Goal: Information Seeking & Learning: Learn about a topic

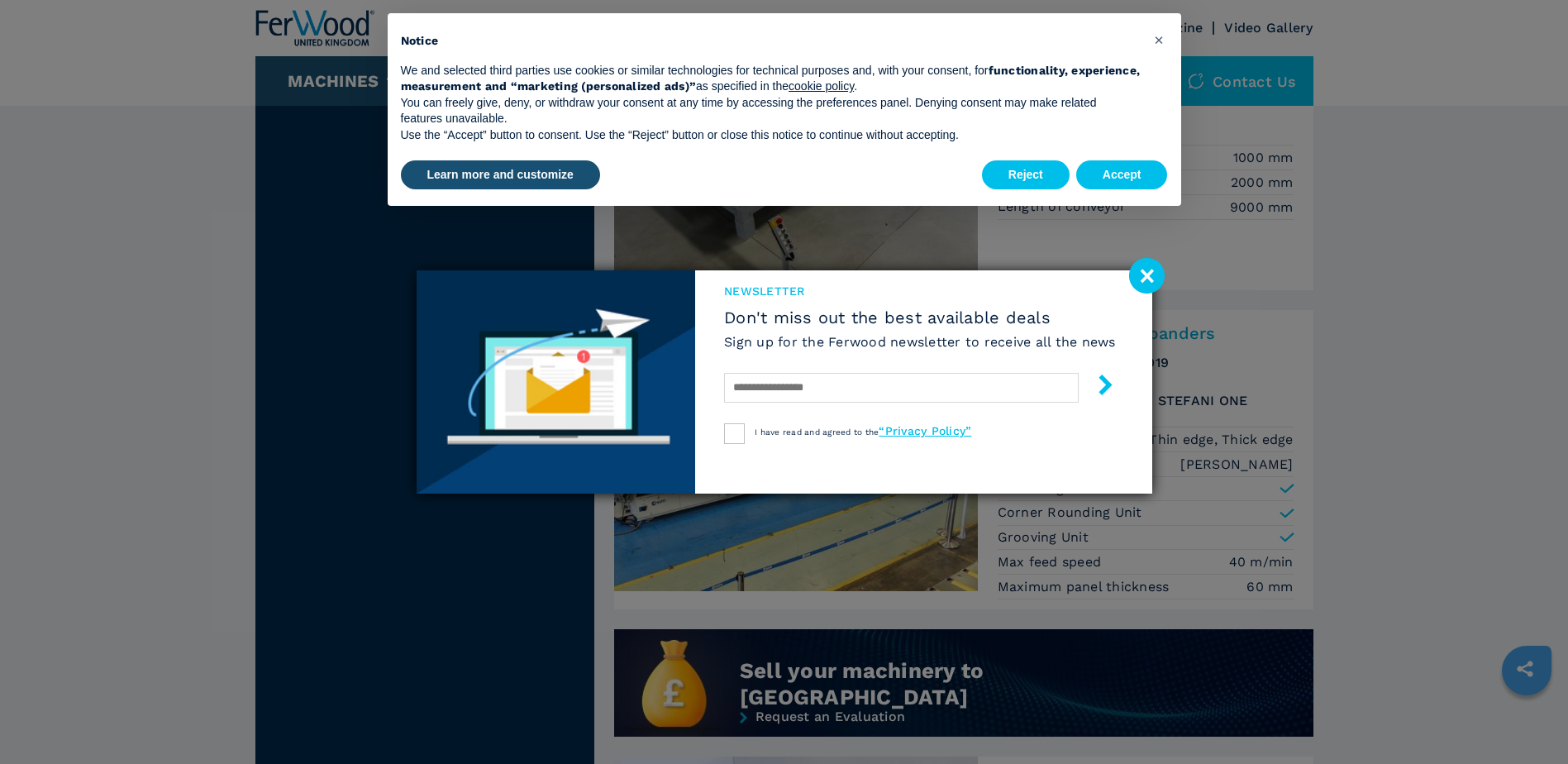
scroll to position [855, 0]
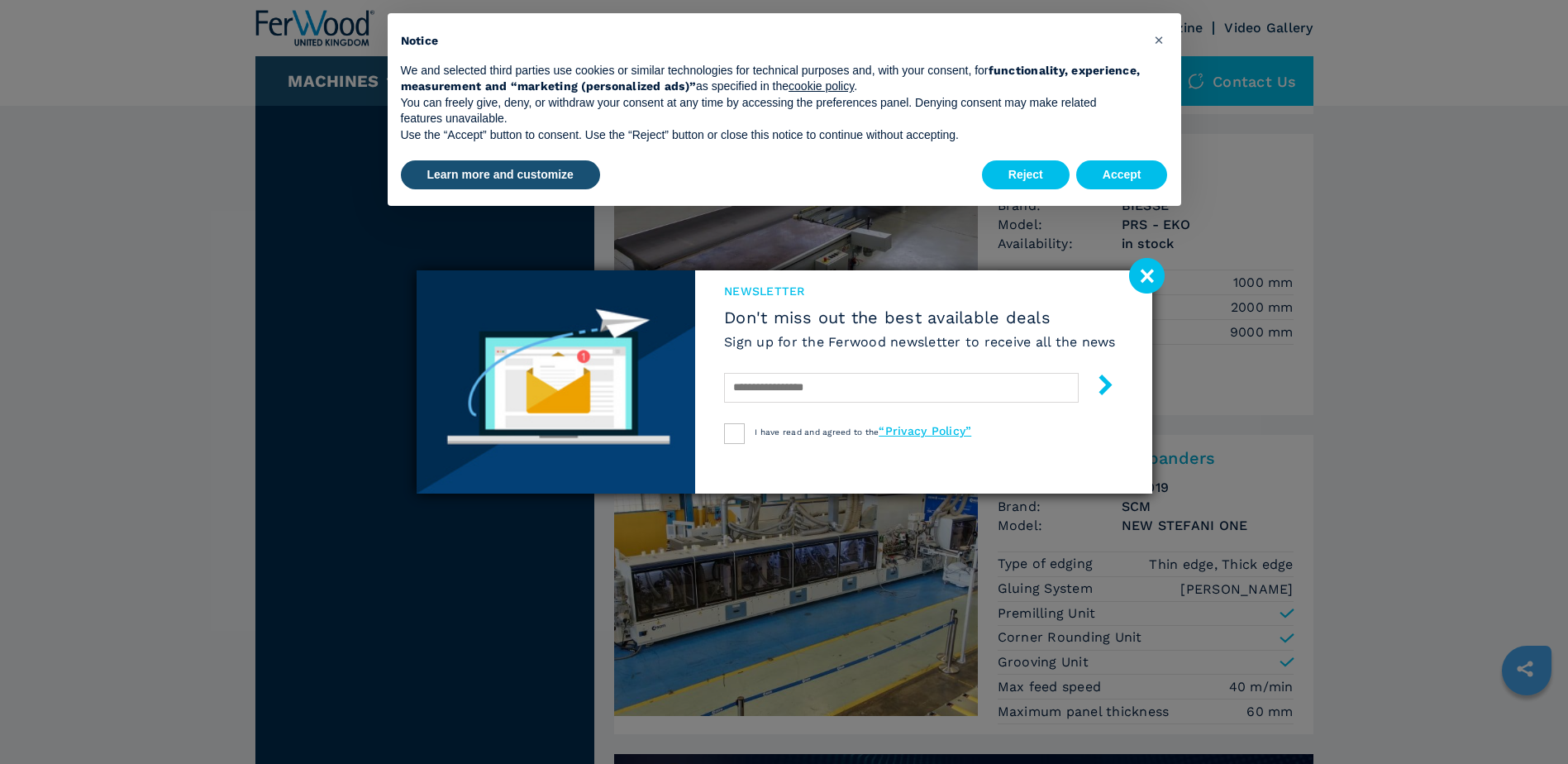
click at [1142, 273] on image at bounding box center [1147, 275] width 36 height 36
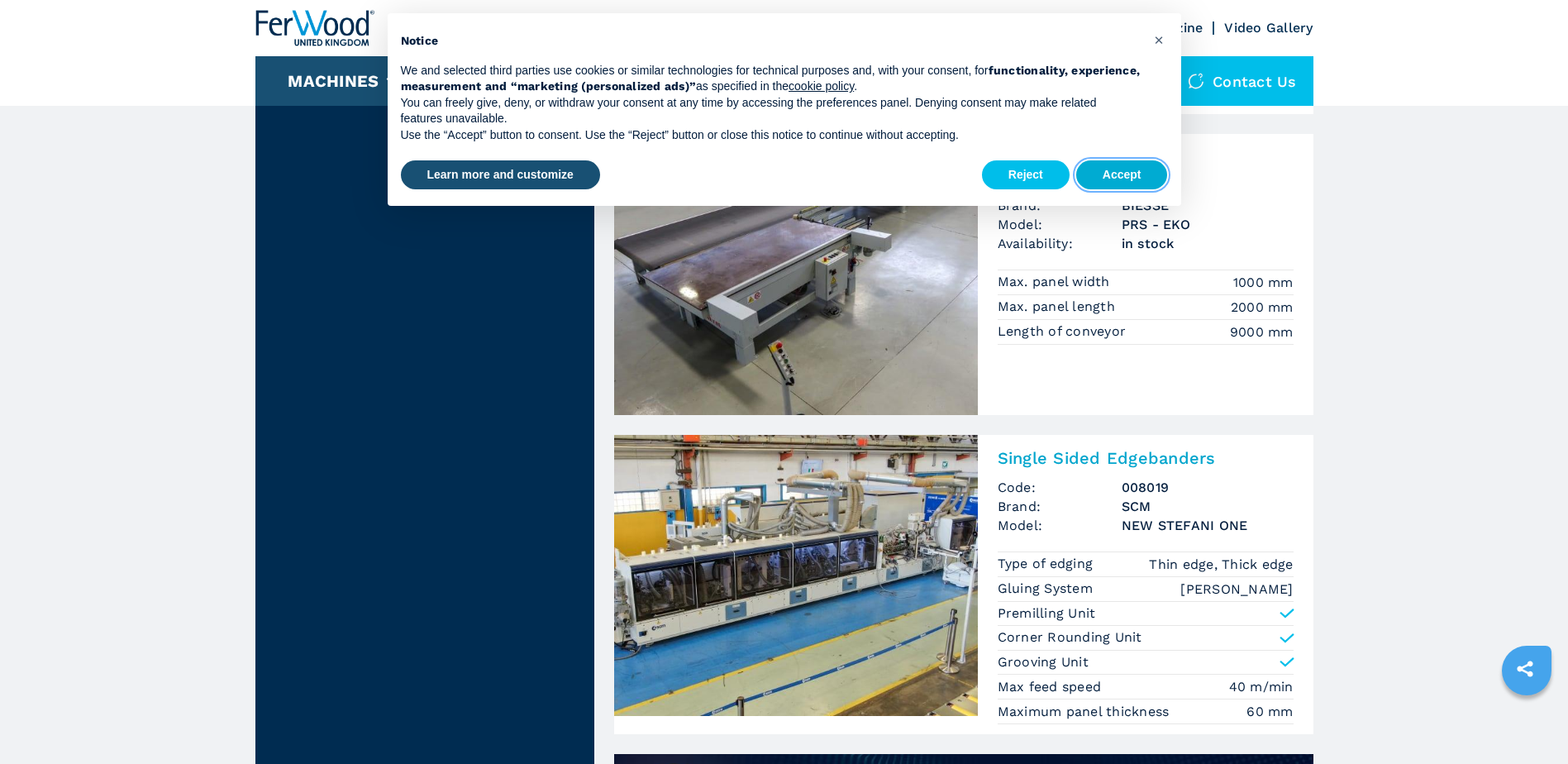
drag, startPoint x: 1107, startPoint y: 170, endPoint x: 1117, endPoint y: 185, distance: 18.0
click at [1107, 171] on button "Accept" at bounding box center [1121, 175] width 92 height 30
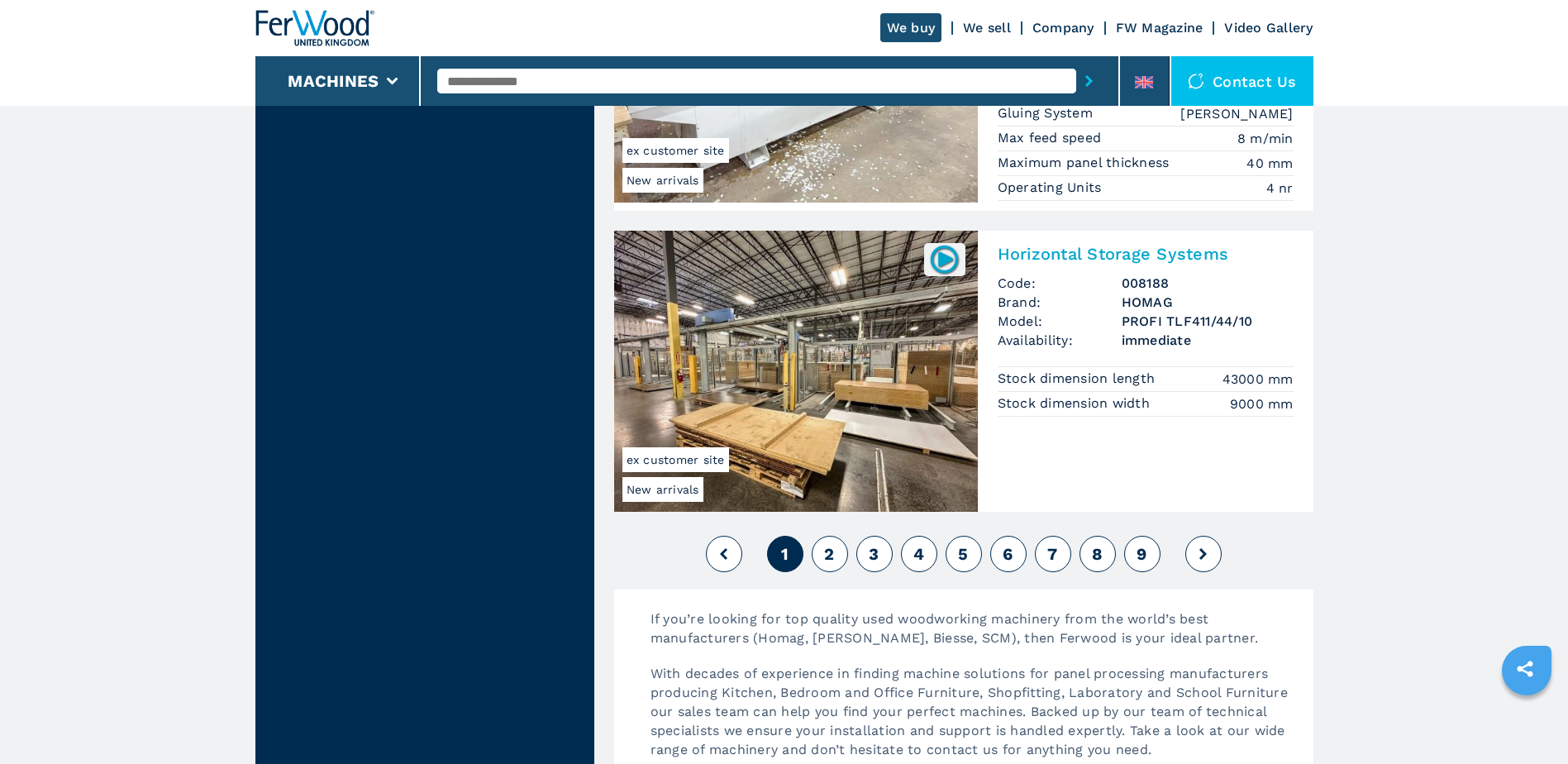
scroll to position [3942, 0]
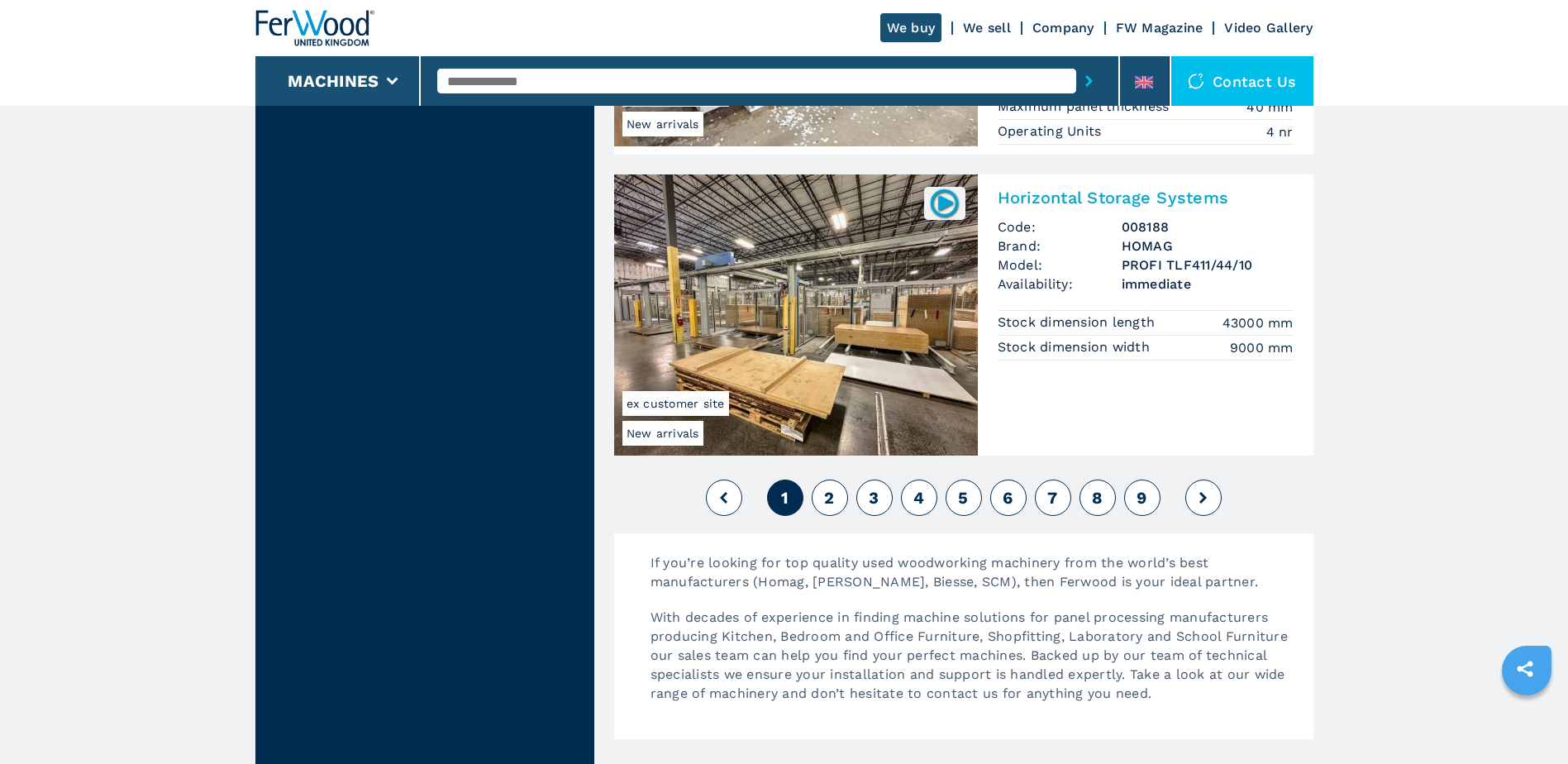
click at [828, 494] on span "2" at bounding box center [829, 497] width 10 height 20
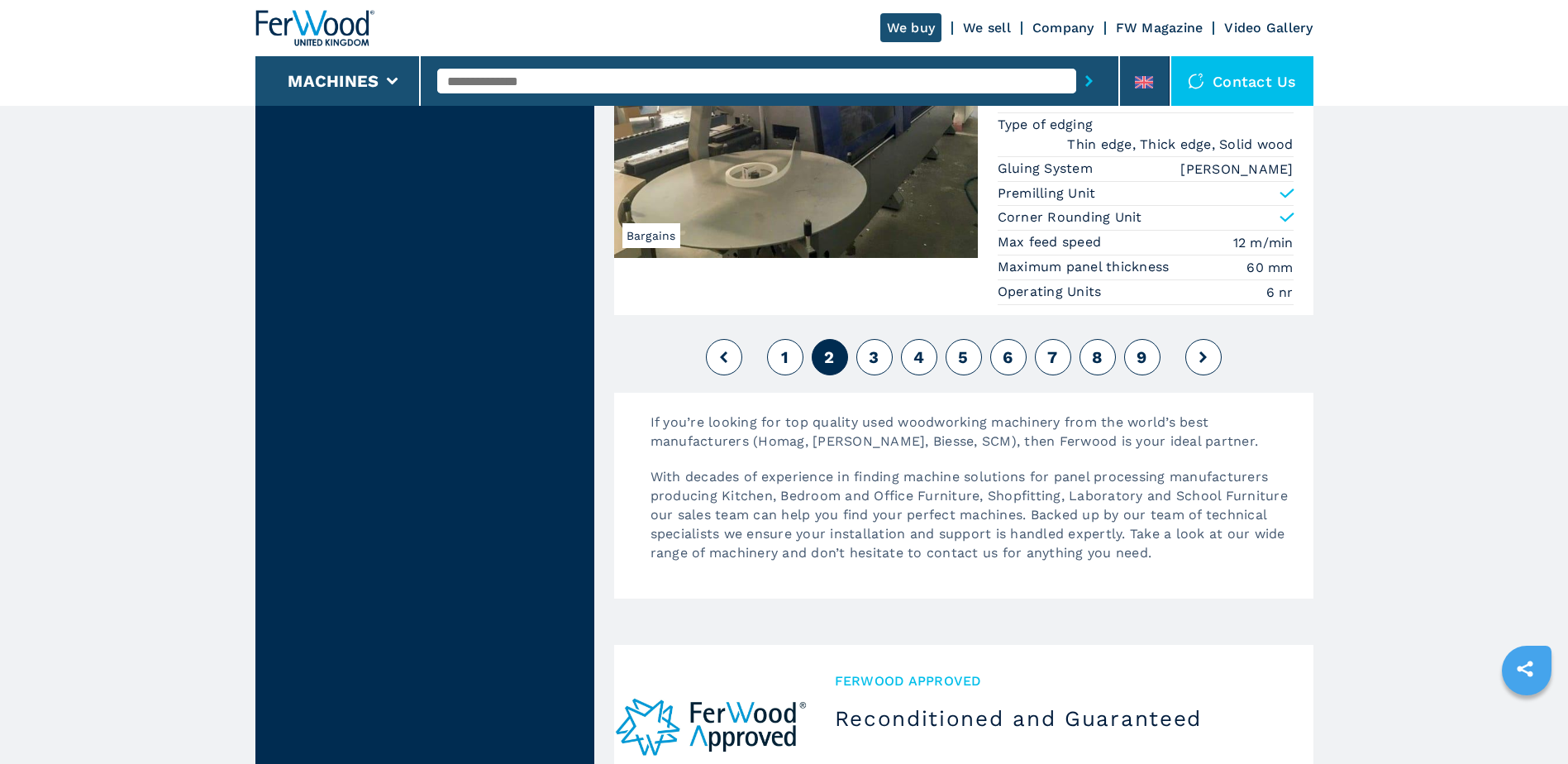
scroll to position [4079, 0]
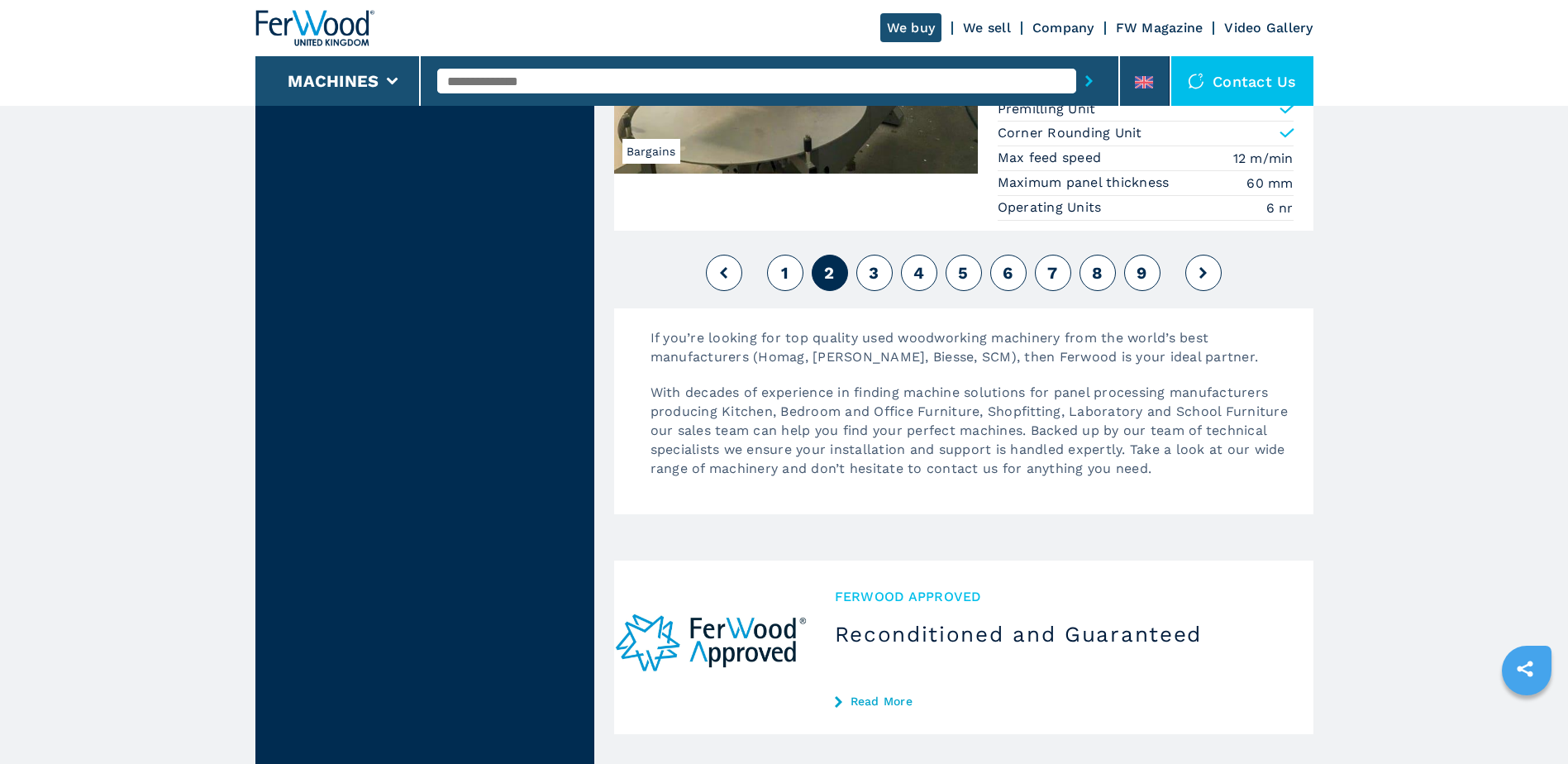
click at [877, 269] on span "3" at bounding box center [874, 273] width 10 height 20
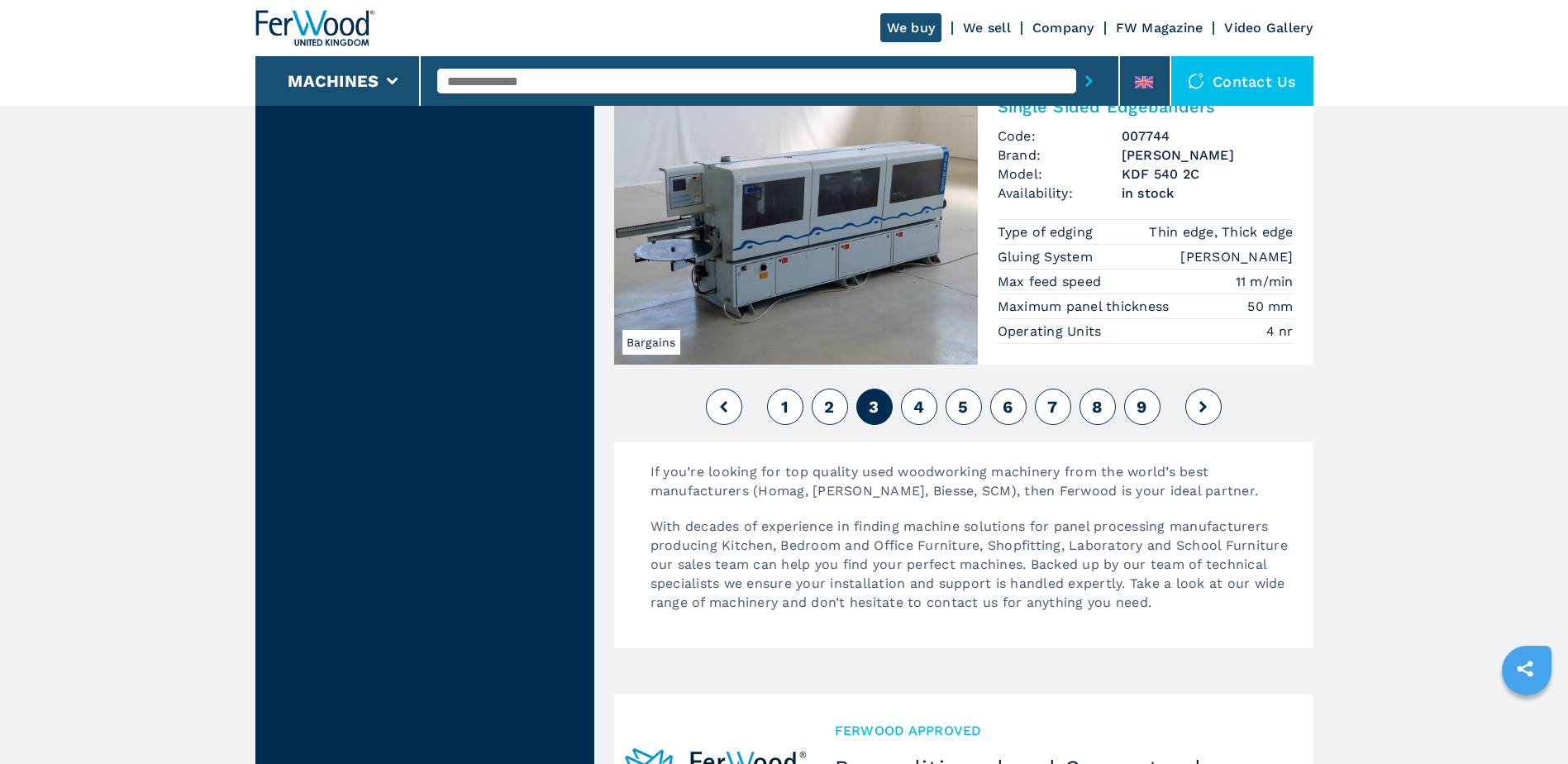
scroll to position [4080, 0]
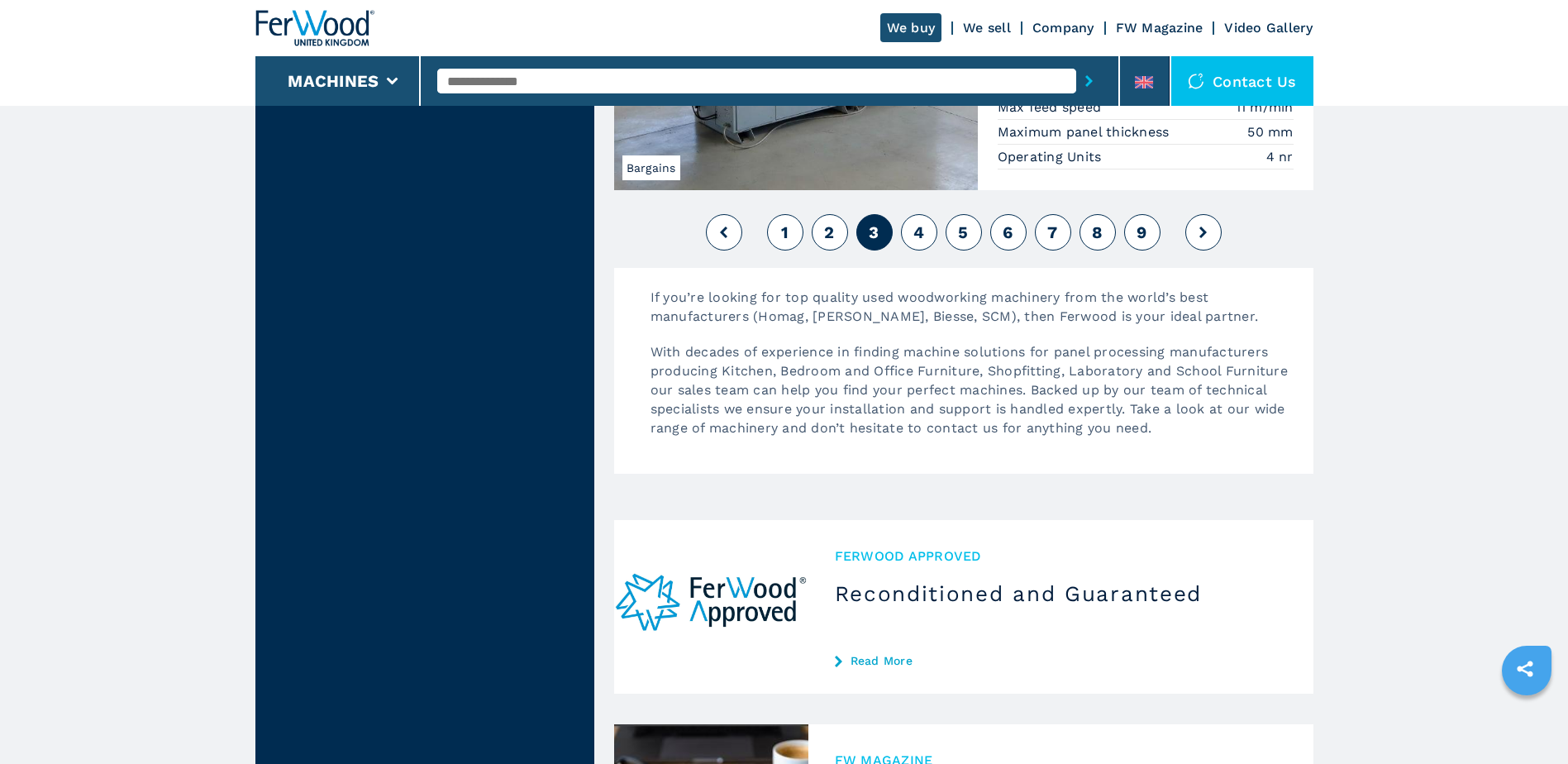
click at [1135, 236] on button "9" at bounding box center [1142, 232] width 37 height 37
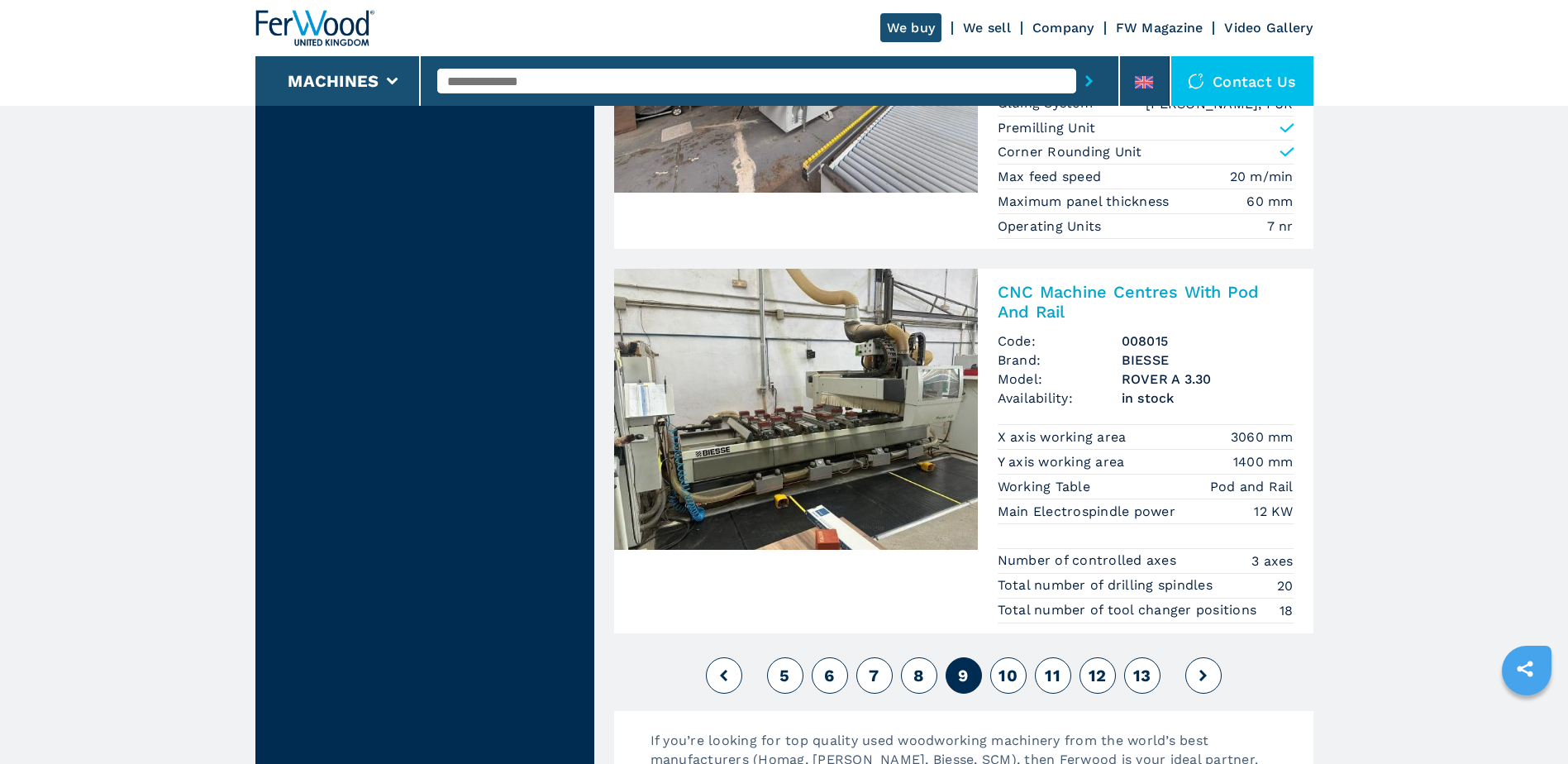
scroll to position [3748, 0]
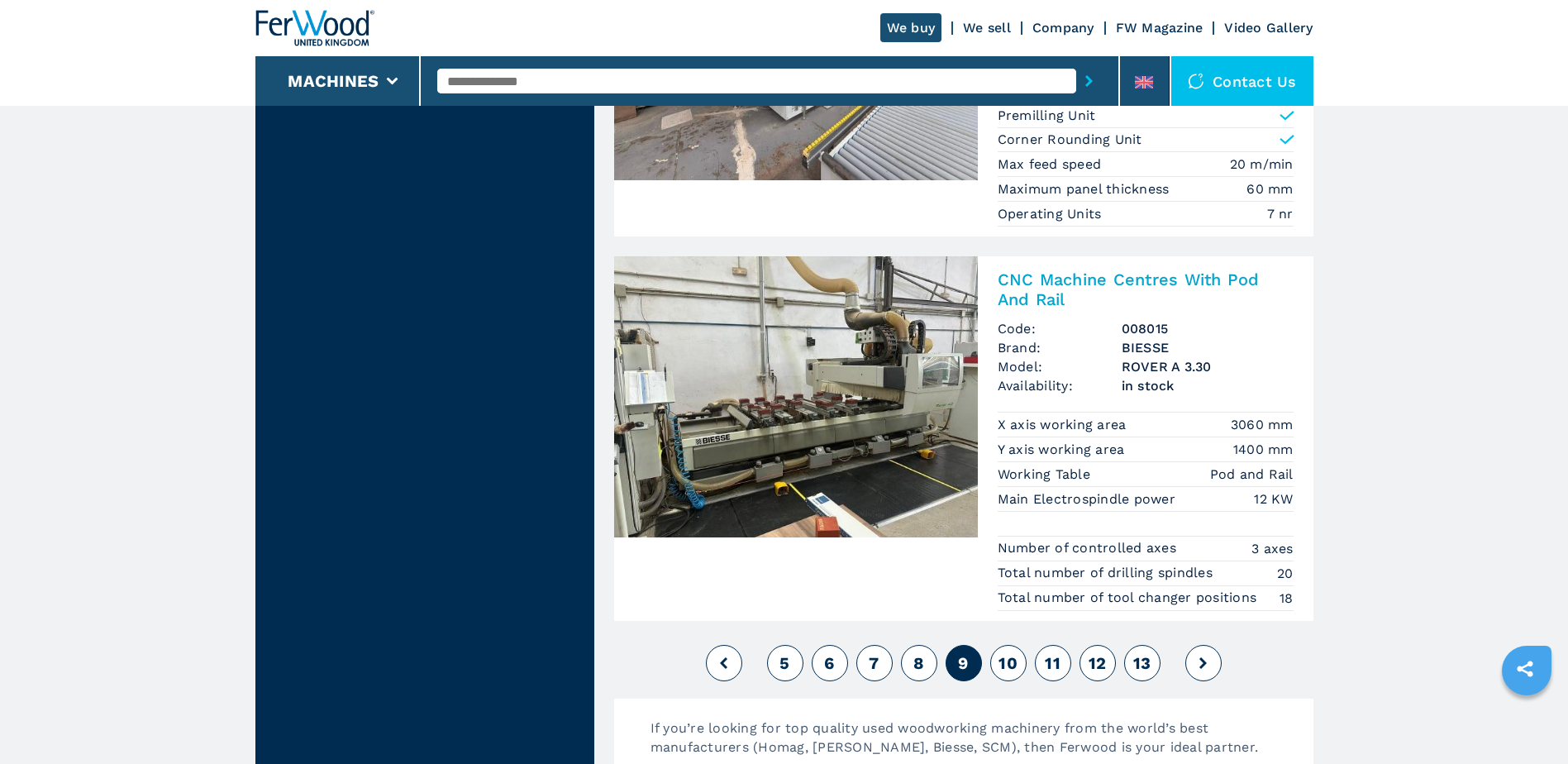
click at [991, 27] on link "We sell" at bounding box center [987, 28] width 48 height 16
